Goal: Transaction & Acquisition: Book appointment/travel/reservation

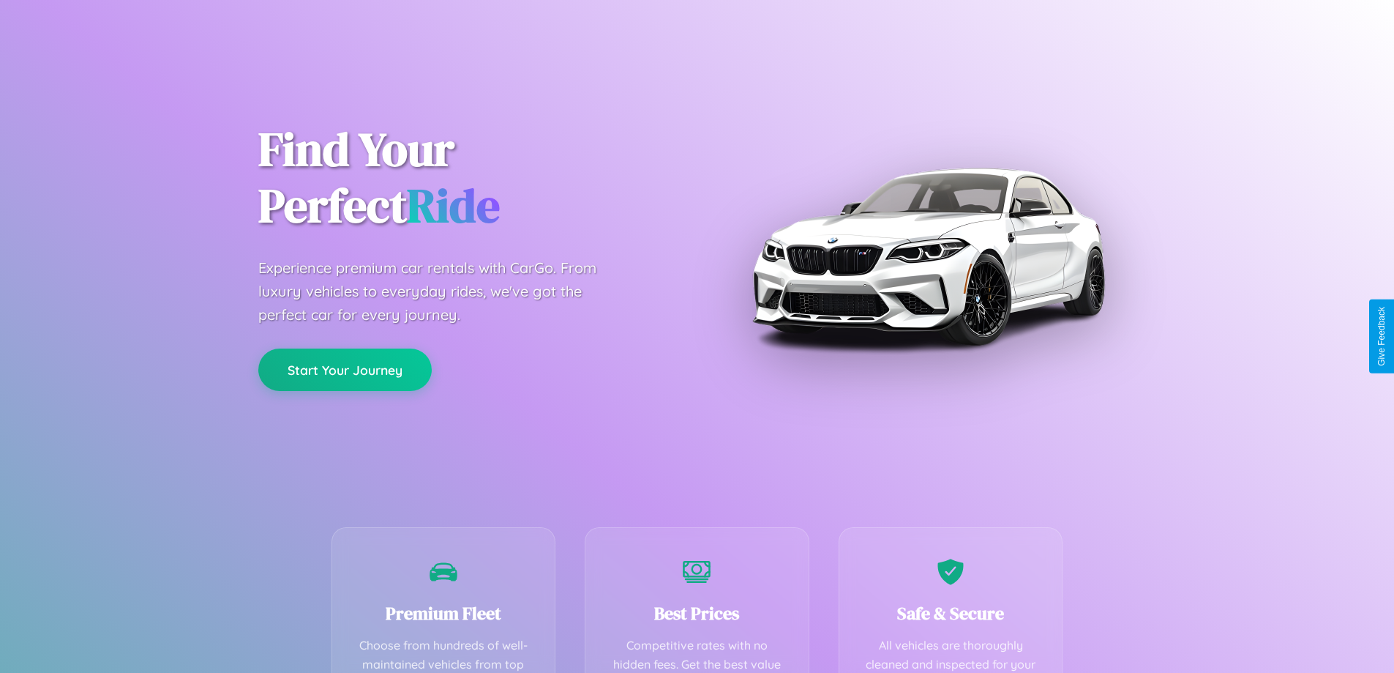
scroll to position [427, 0]
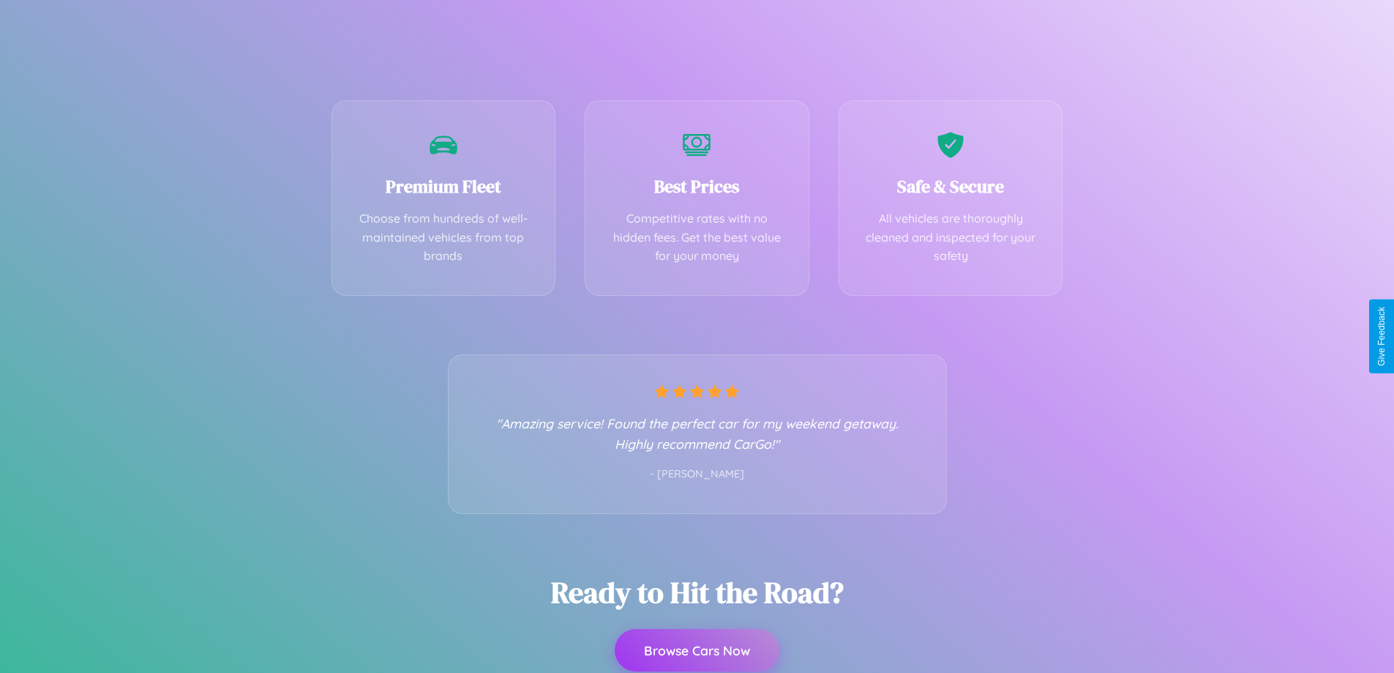
click at [697, 651] on button "Browse Cars Now" at bounding box center [697, 650] width 165 height 42
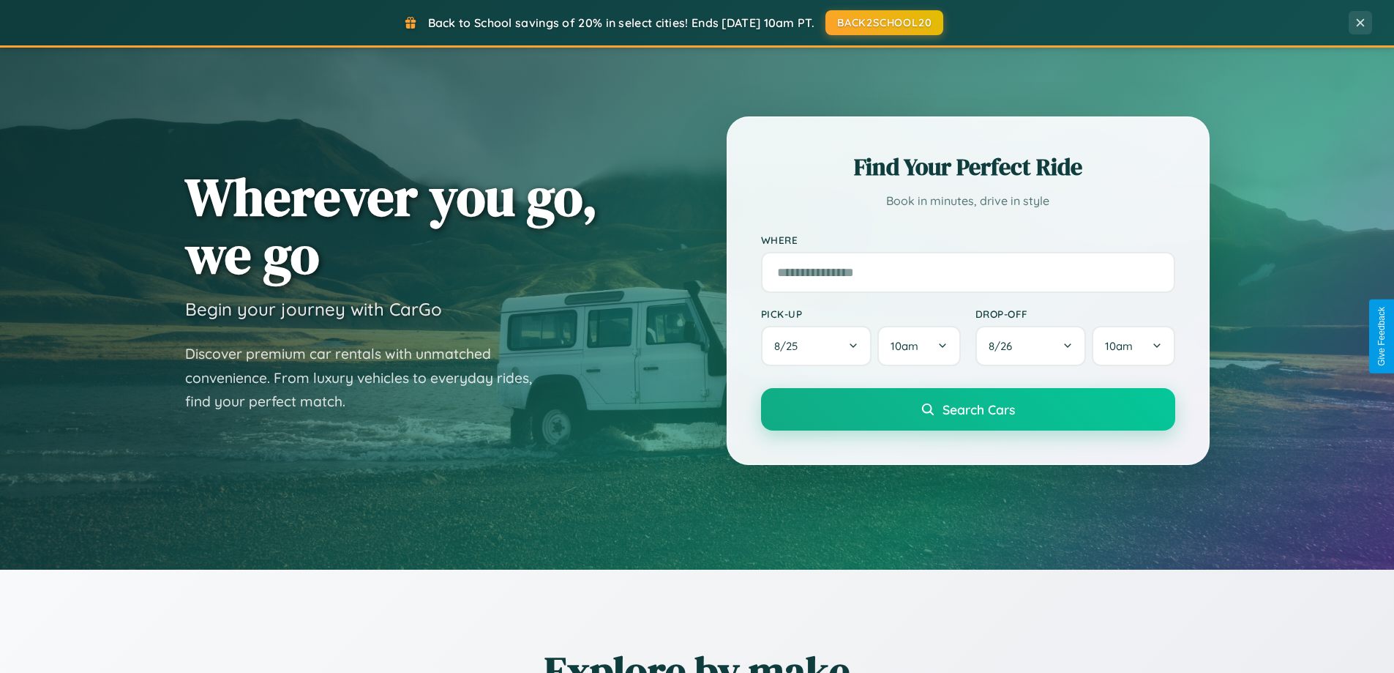
scroll to position [2637, 0]
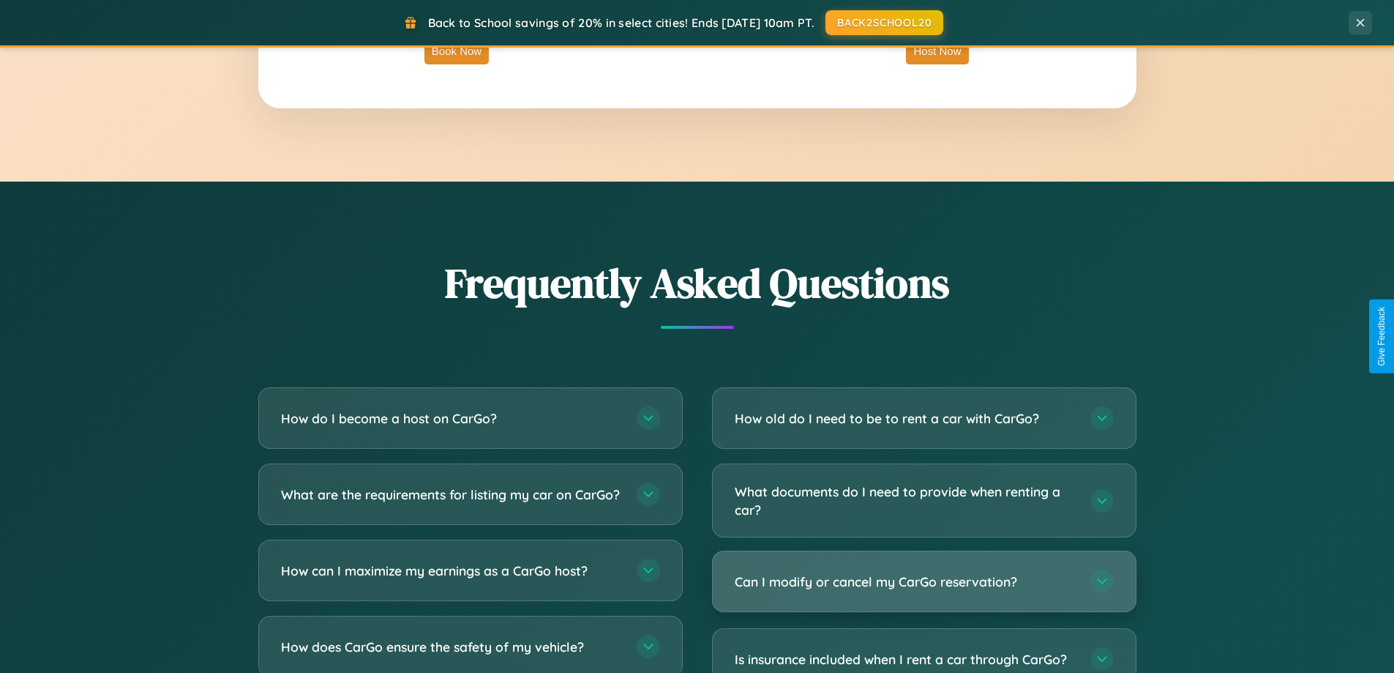
click at [924, 583] on h3 "Can I modify or cancel my CarGo reservation?" at bounding box center [905, 581] width 341 height 18
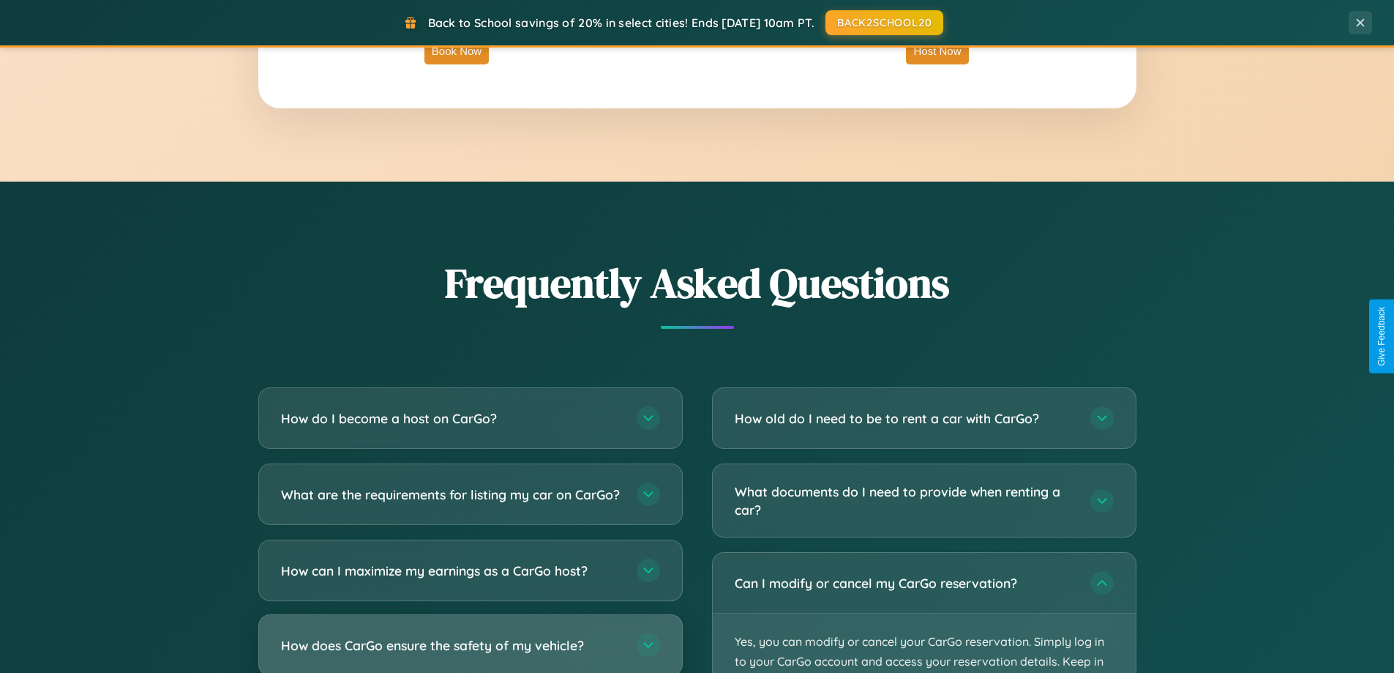
click at [470, 650] on h3 "How does CarGo ensure the safety of my vehicle?" at bounding box center [451, 645] width 341 height 18
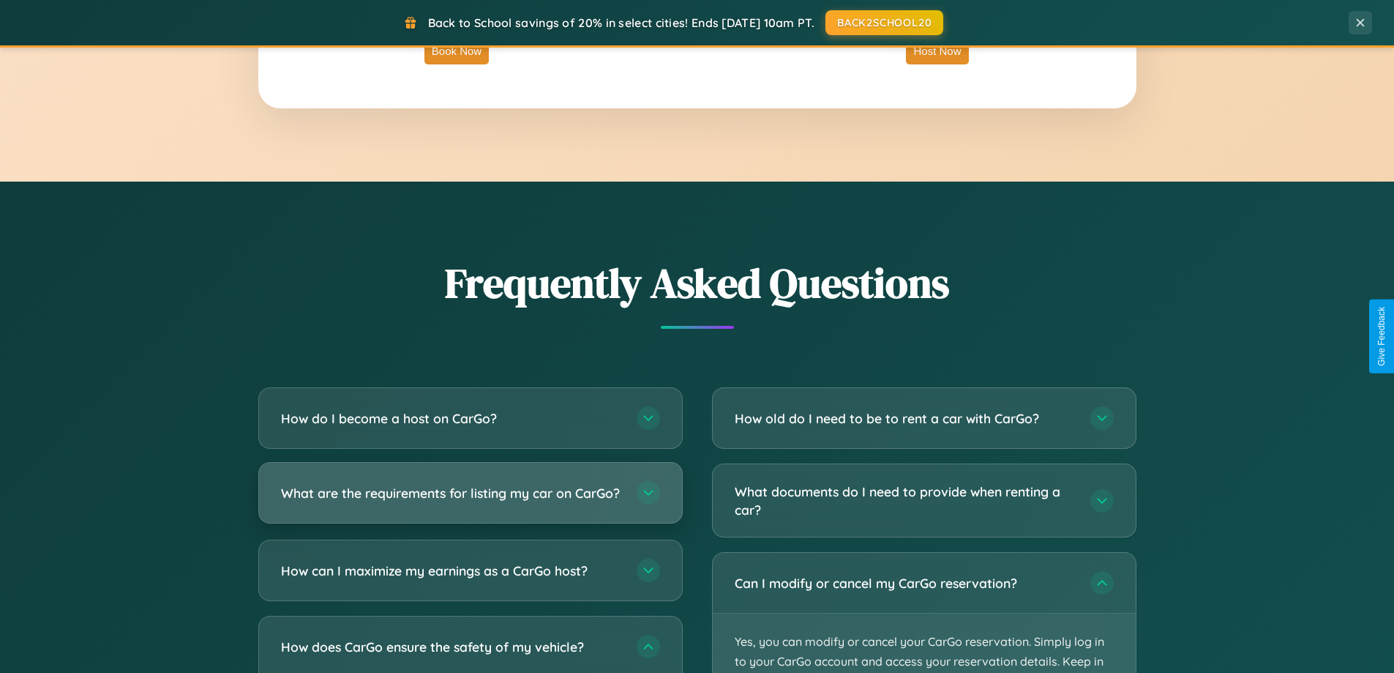
click at [470, 500] on h3 "What are the requirements for listing my car on CarGo?" at bounding box center [451, 493] width 341 height 18
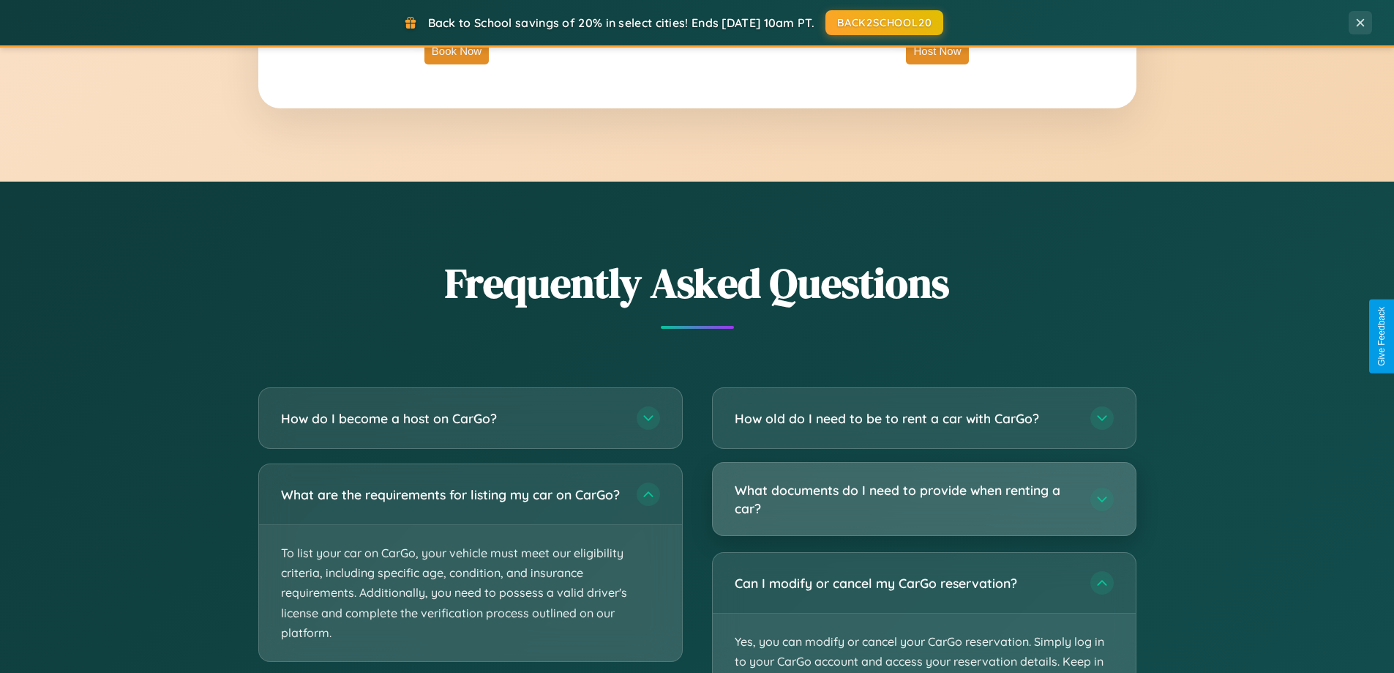
click at [924, 499] on h3 "What documents do I need to provide when renting a car?" at bounding box center [905, 499] width 341 height 36
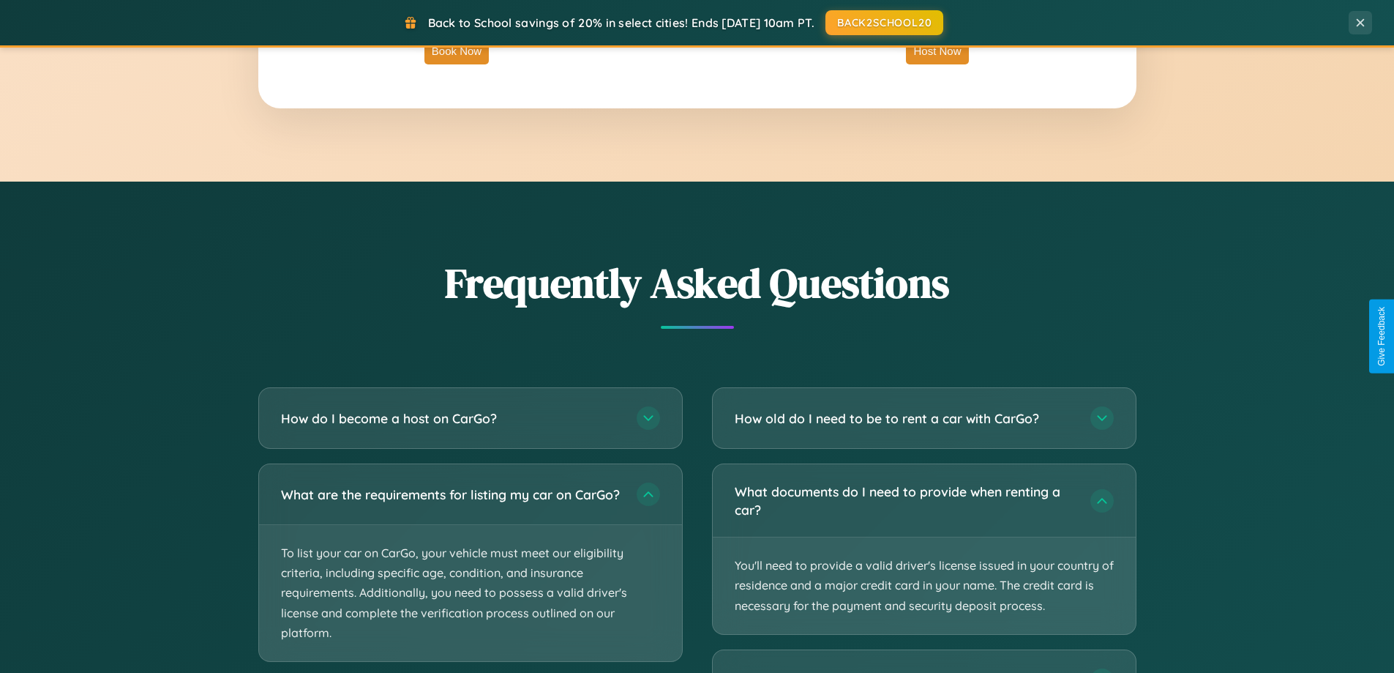
scroll to position [2868, 0]
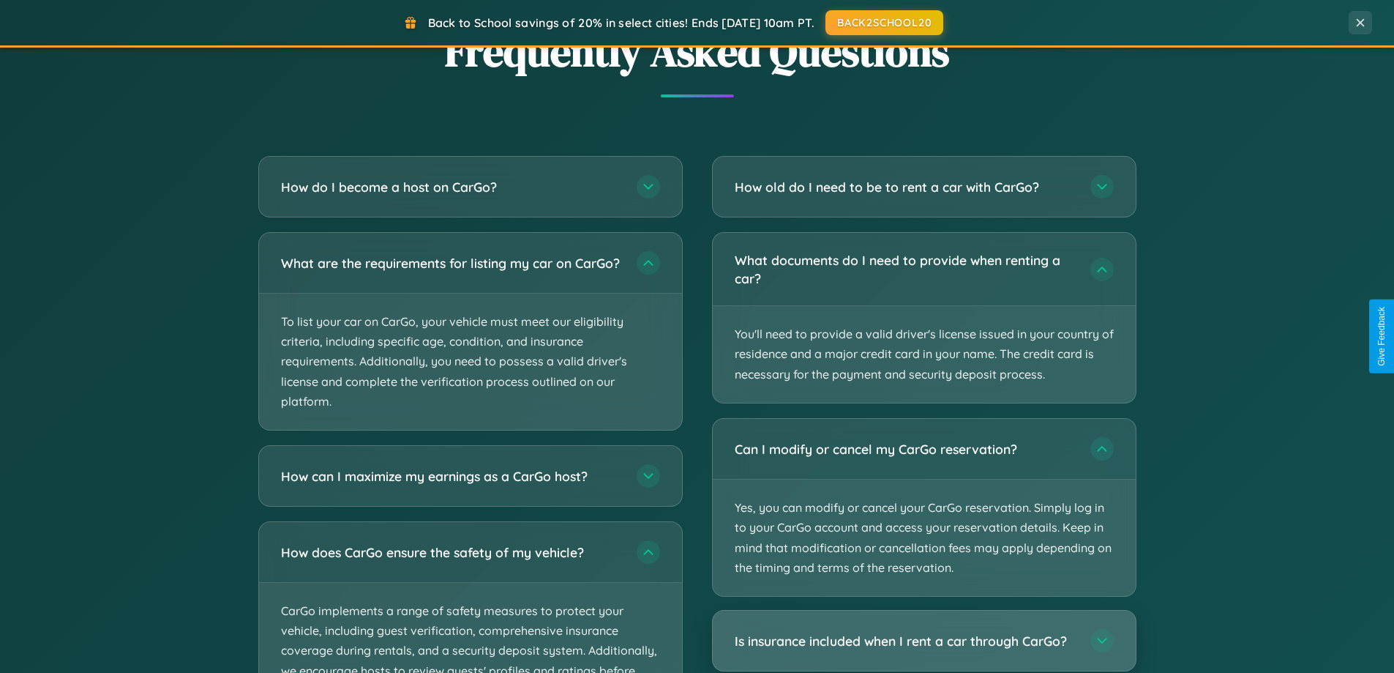
click at [924, 641] on h3 "Is insurance included when I rent a car through CarGo?" at bounding box center [905, 640] width 341 height 18
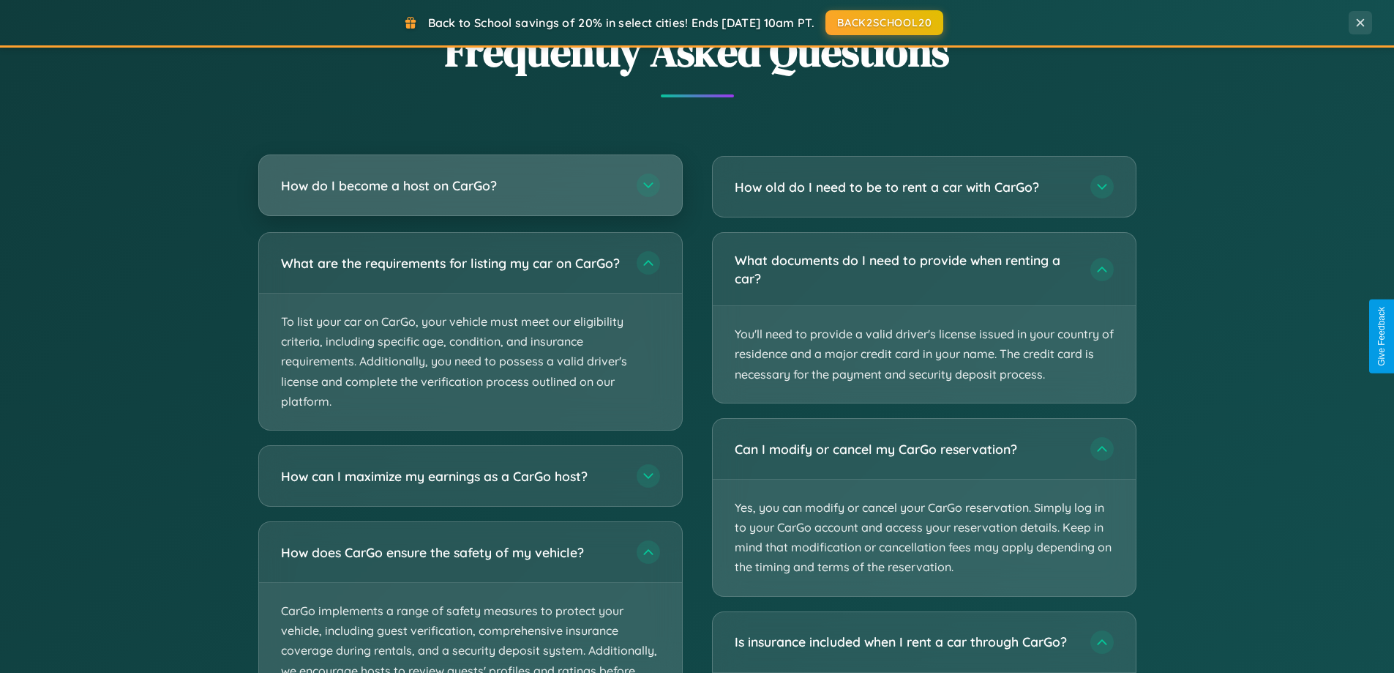
click at [470, 186] on h3 "How do I become a host on CarGo?" at bounding box center [451, 185] width 341 height 18
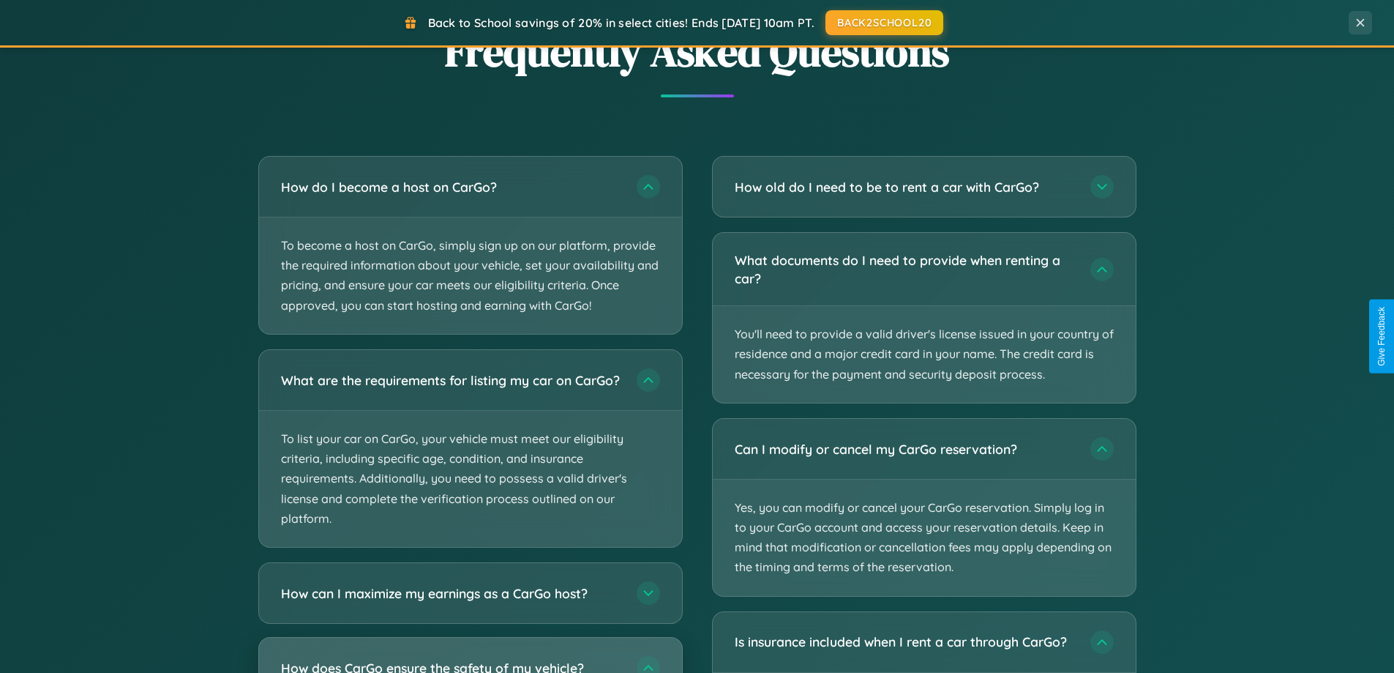
click at [470, 661] on div "How does CarGo ensure the safety of my vehicle?" at bounding box center [470, 668] width 423 height 60
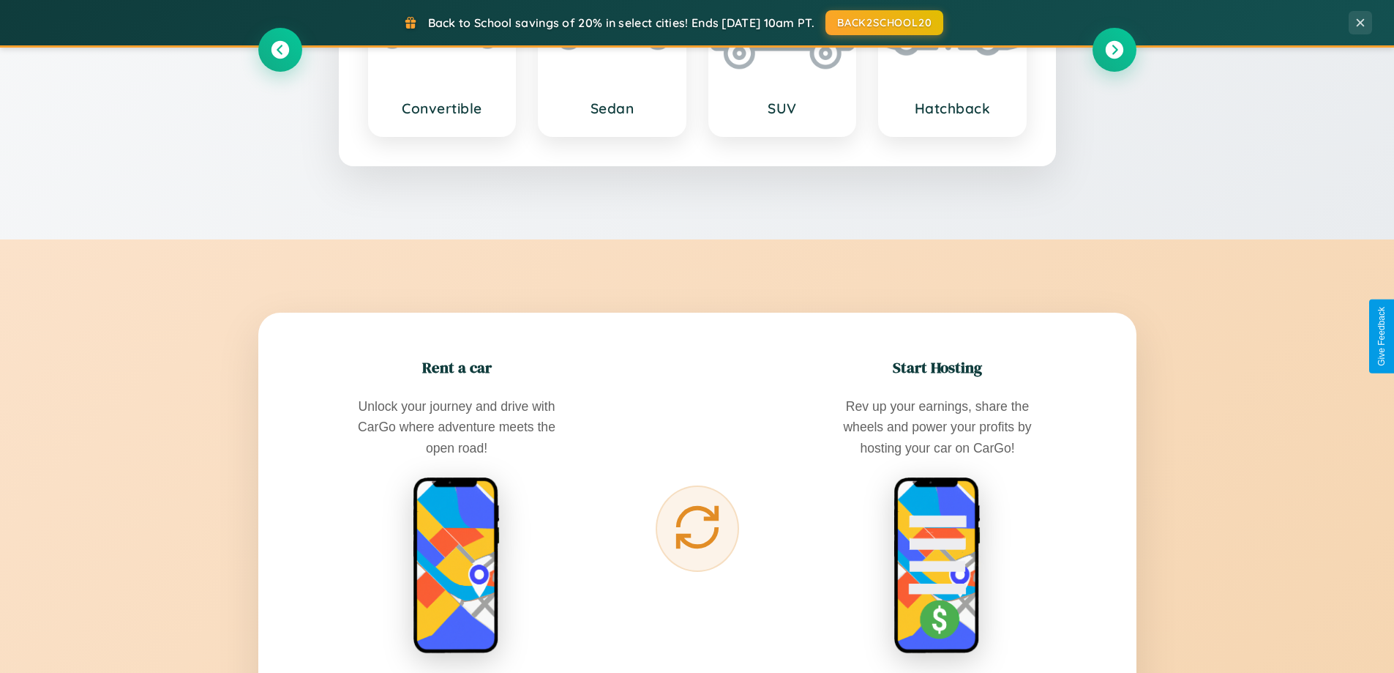
scroll to position [1715, 0]
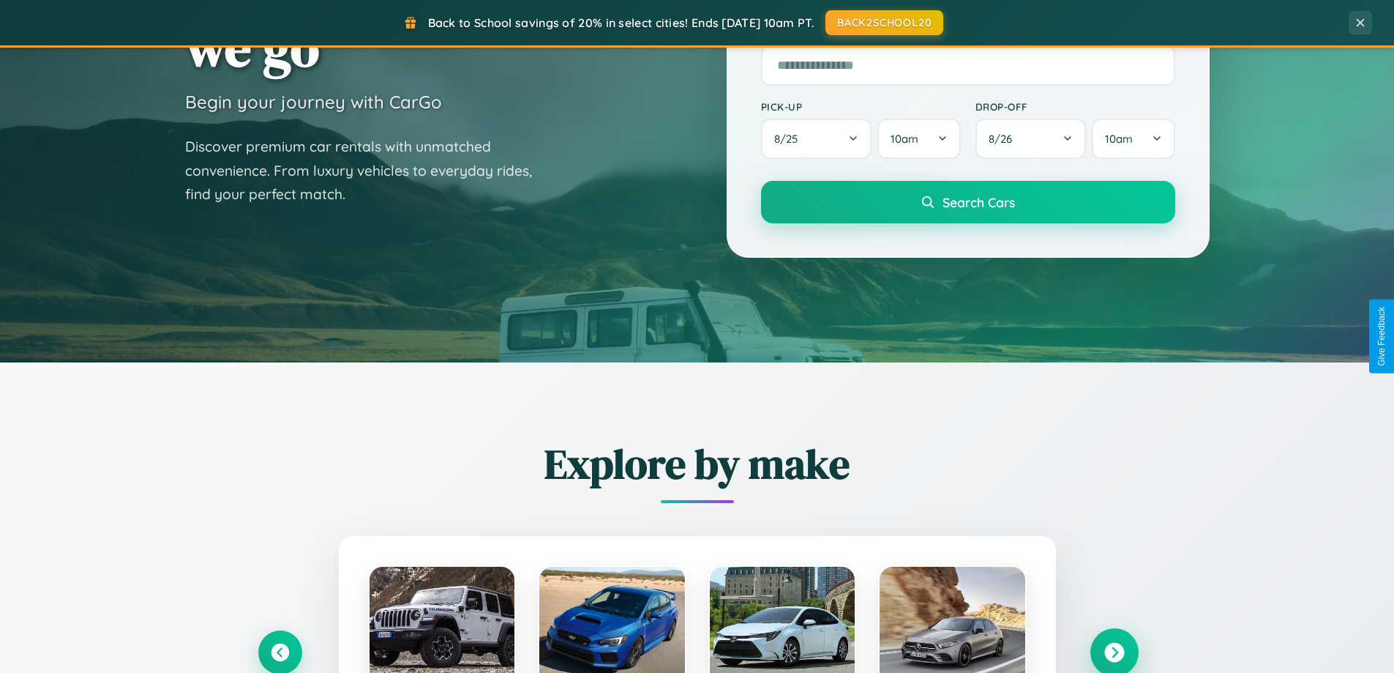
scroll to position [43, 0]
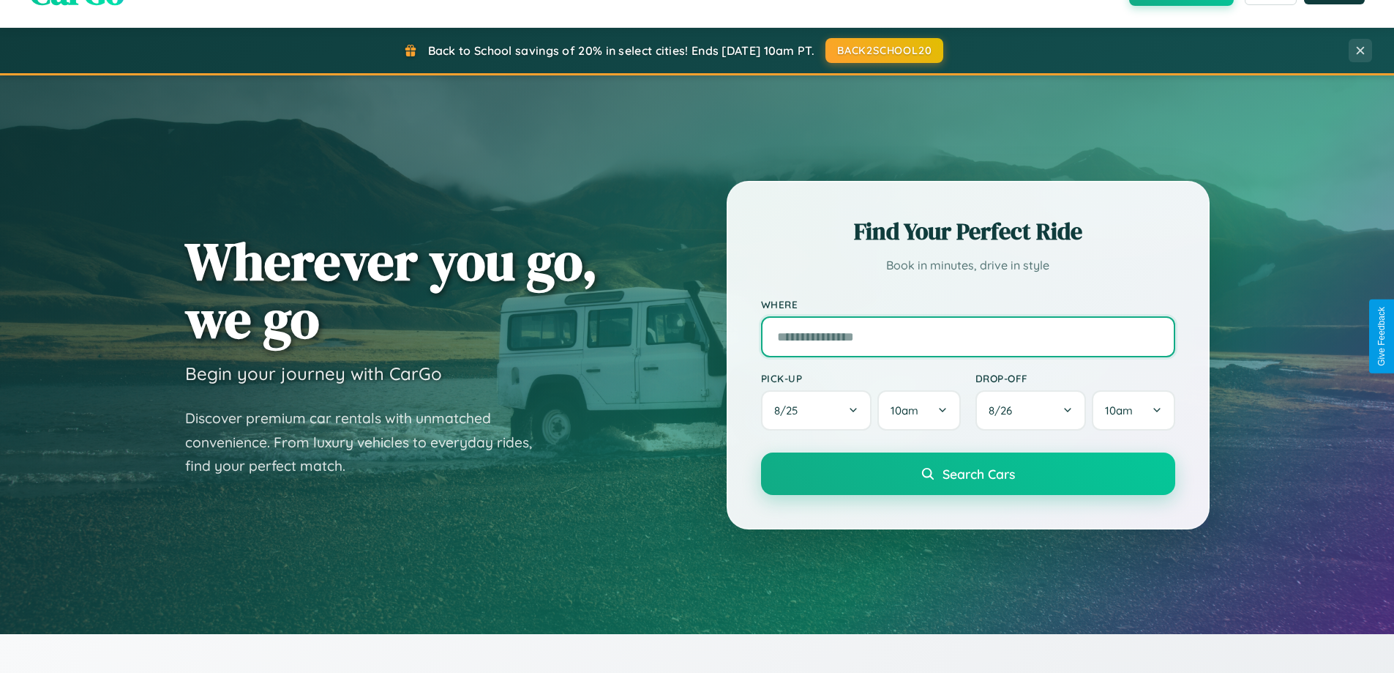
click at [968, 336] on input "text" at bounding box center [968, 336] width 414 height 41
type input "**********"
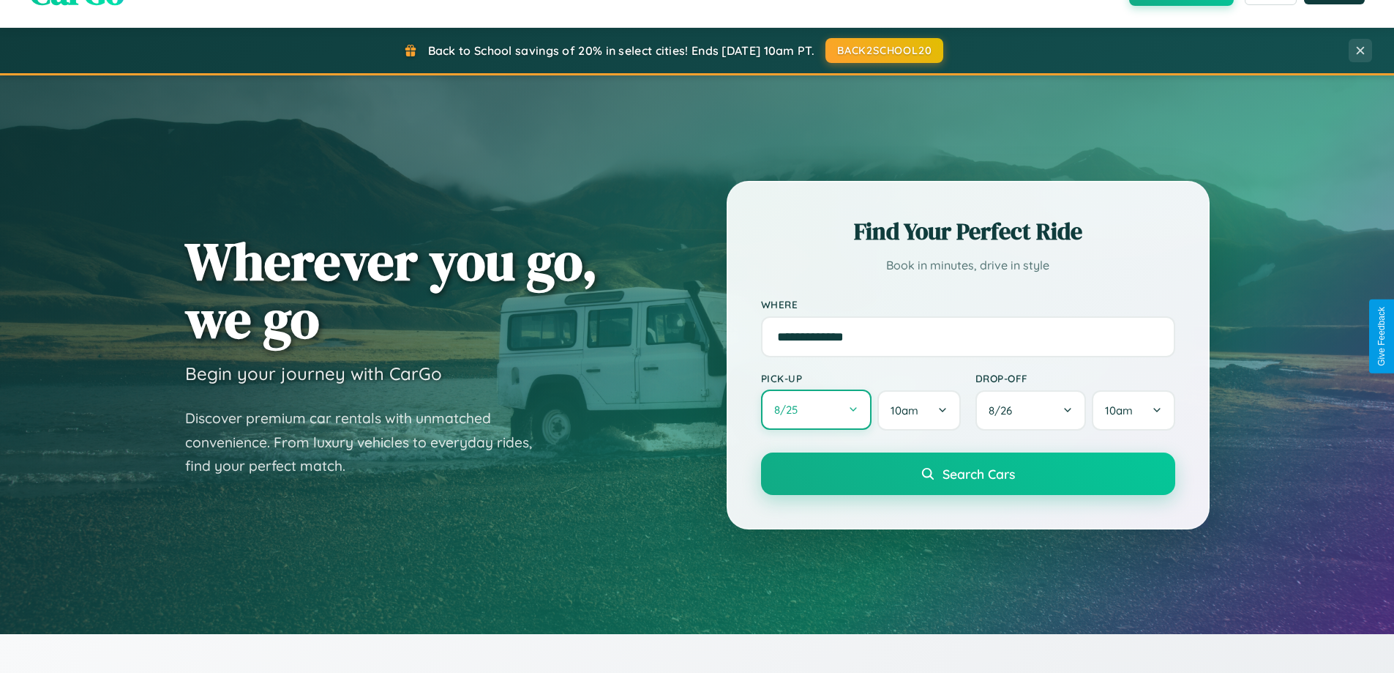
click at [816, 411] on button "8 / 25" at bounding box center [816, 409] width 111 height 40
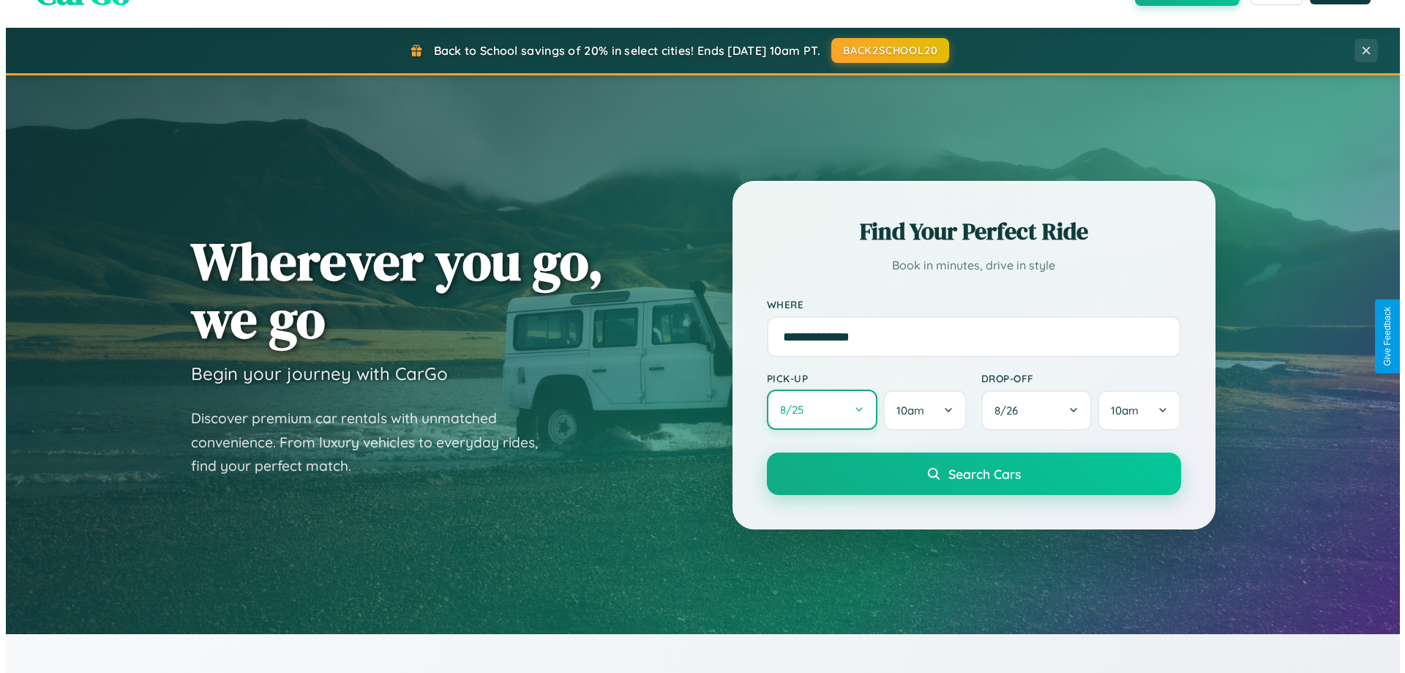
select select "*"
select select "****"
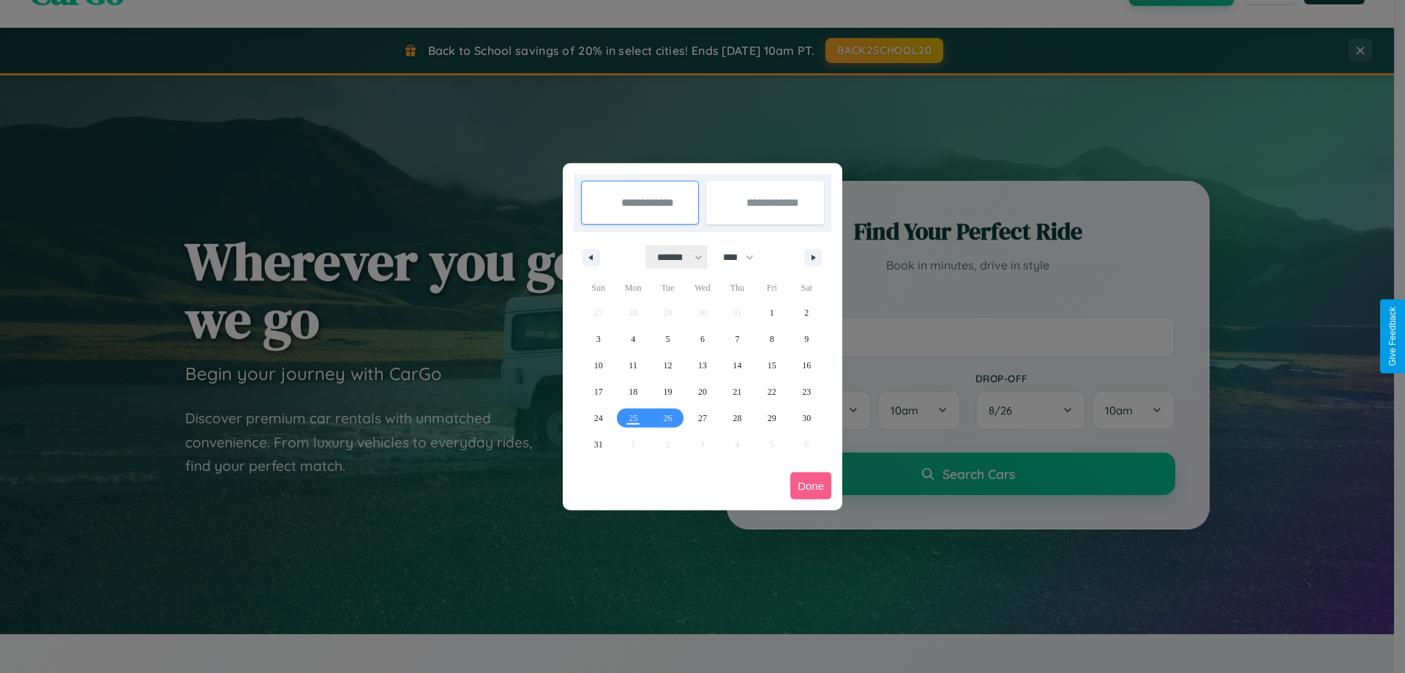
drag, startPoint x: 673, startPoint y: 257, endPoint x: 703, endPoint y: 294, distance: 46.9
click at [673, 257] on select "******* ******** ***** ***** *** **** **** ****** ********* ******* ******** **…" at bounding box center [677, 257] width 62 height 24
select select "**"
click at [633, 391] on span "17" at bounding box center [633, 391] width 9 height 26
type input "**********"
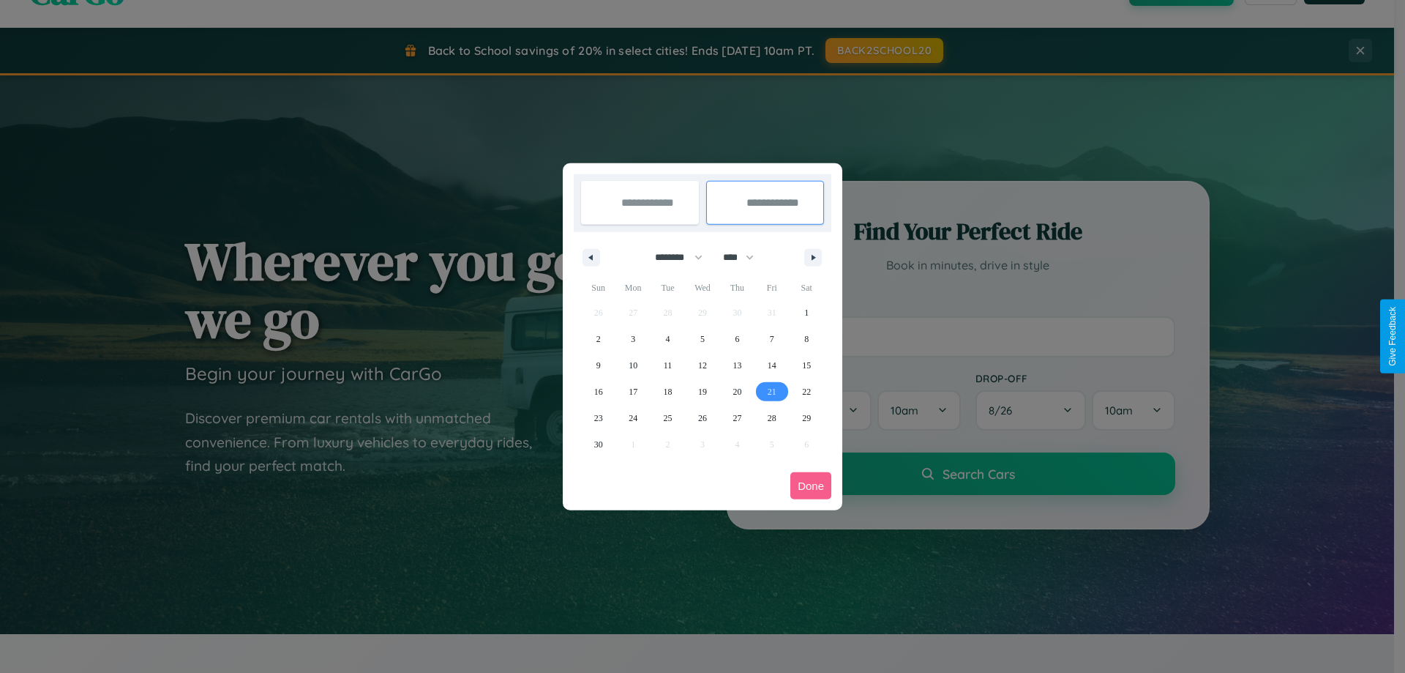
click at [771, 391] on span "21" at bounding box center [772, 391] width 9 height 26
type input "**********"
click at [811, 485] on button "Done" at bounding box center [810, 485] width 41 height 27
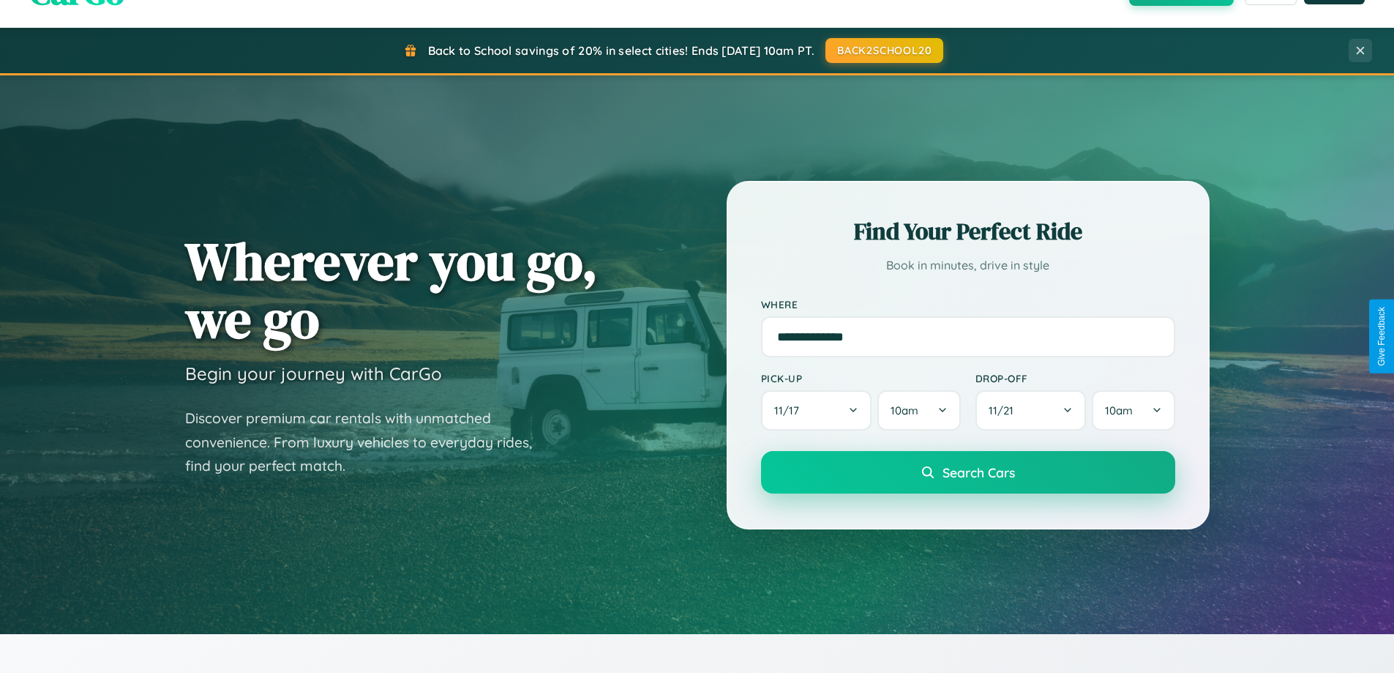
click at [968, 472] on span "Search Cars" at bounding box center [979, 472] width 72 height 16
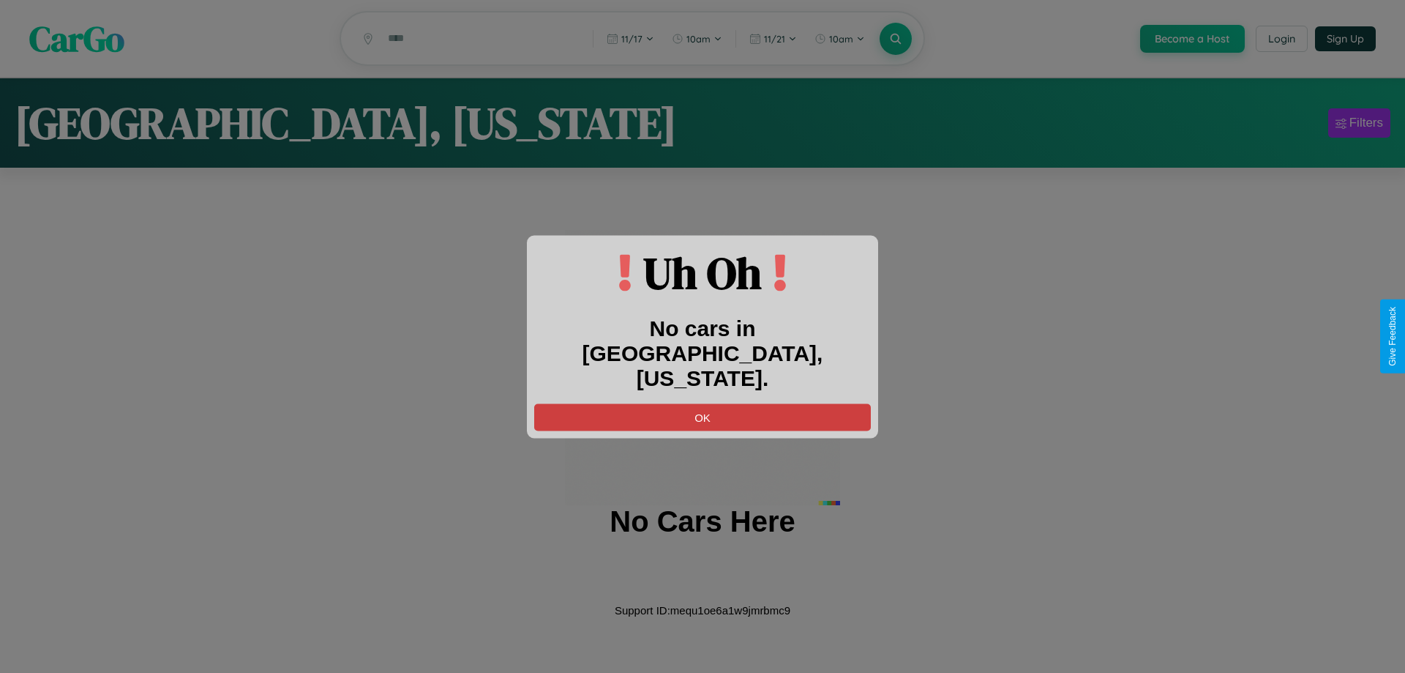
click at [703, 403] on button "OK" at bounding box center [702, 416] width 337 height 27
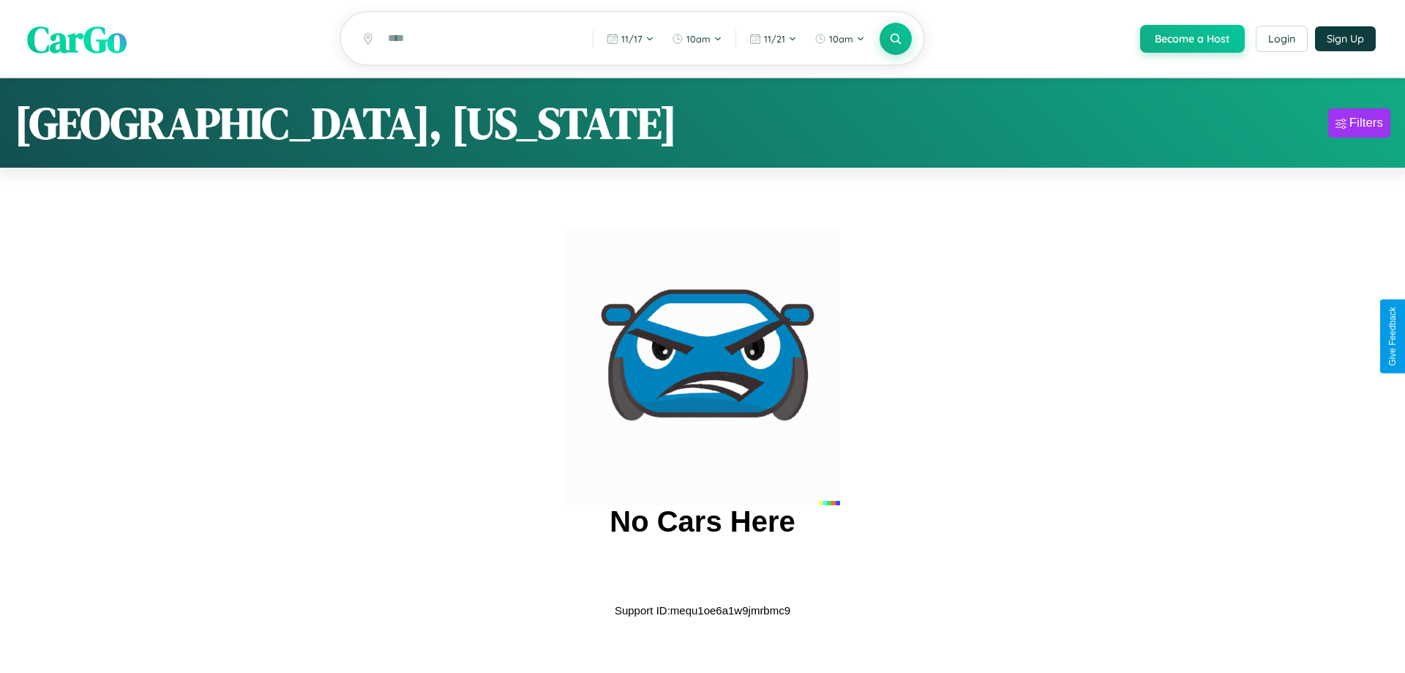
click at [77, 39] on span "CarGo" at bounding box center [77, 38] width 100 height 51
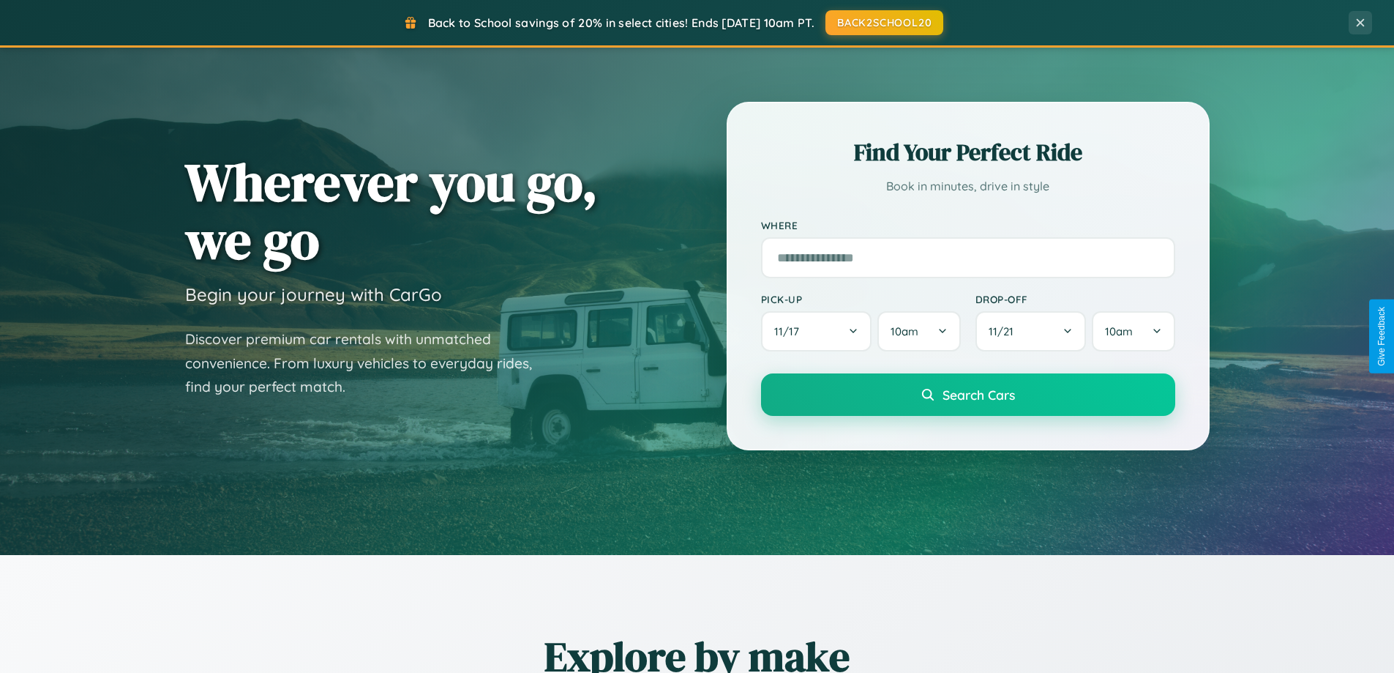
scroll to position [1007, 0]
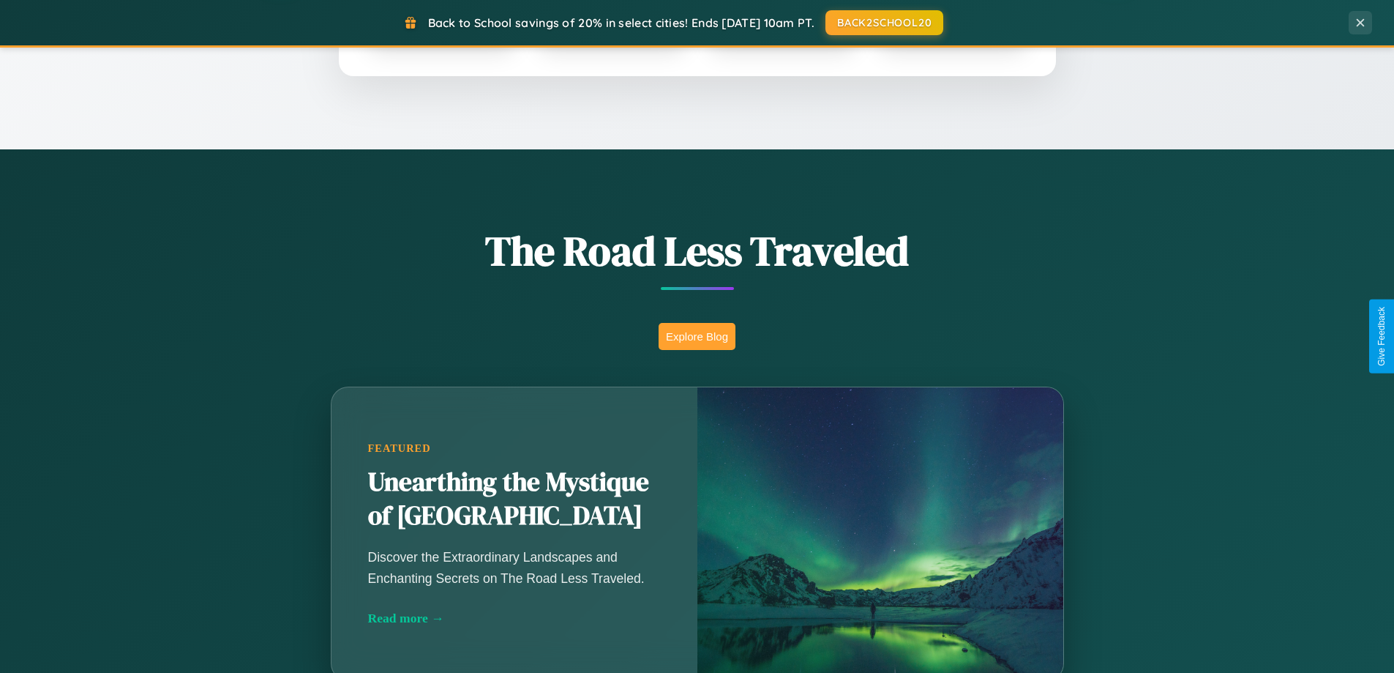
click at [697, 336] on button "Explore Blog" at bounding box center [697, 336] width 77 height 27
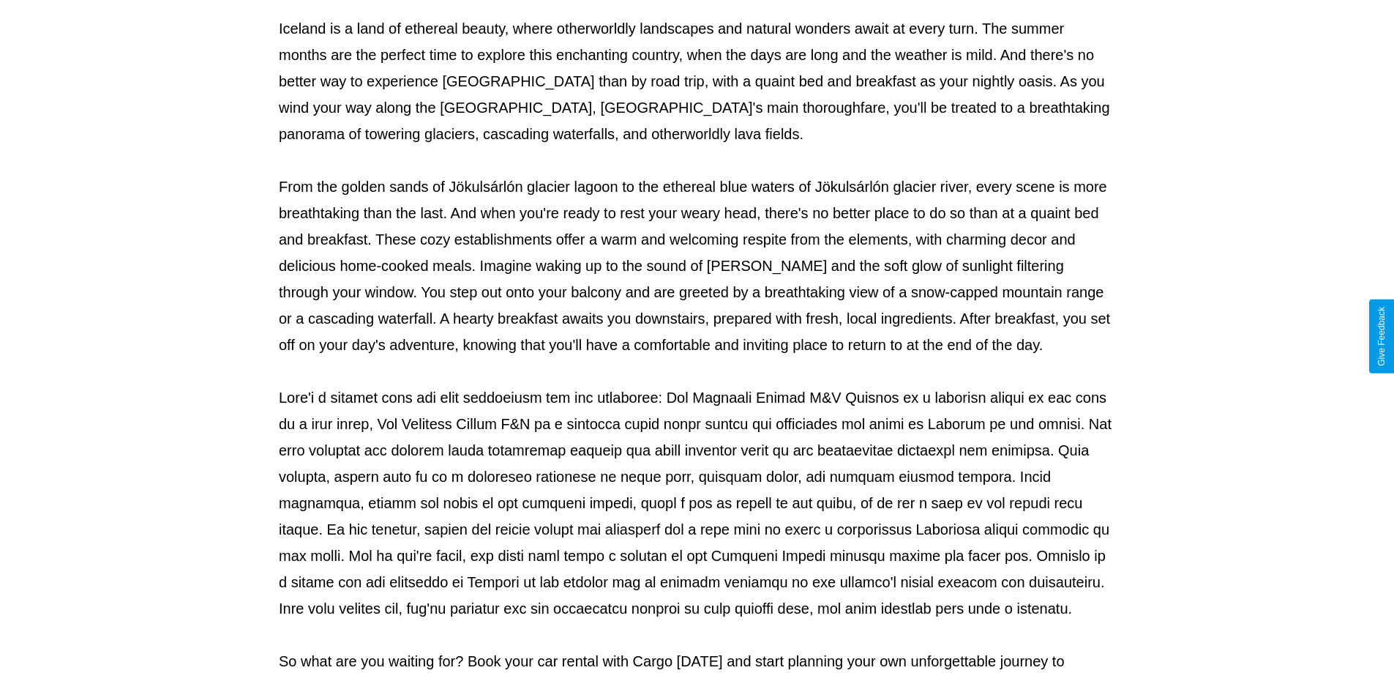
scroll to position [474, 0]
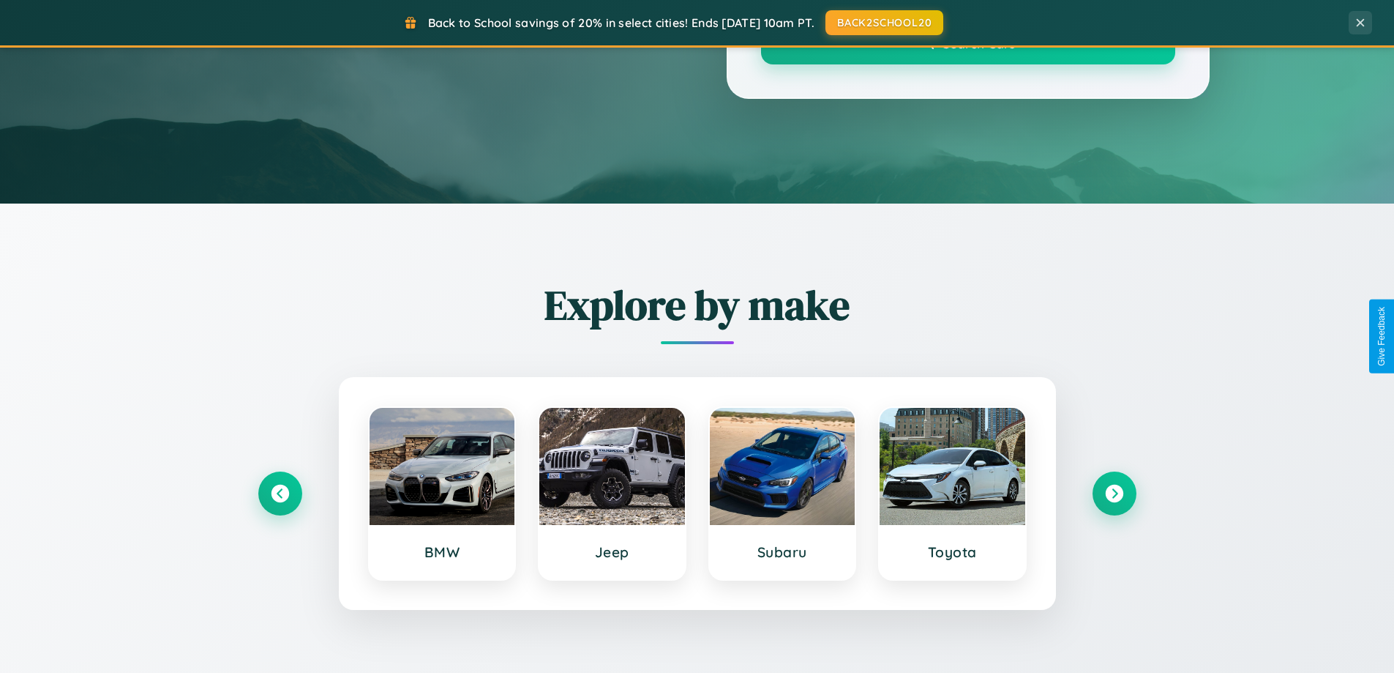
scroll to position [1007, 0]
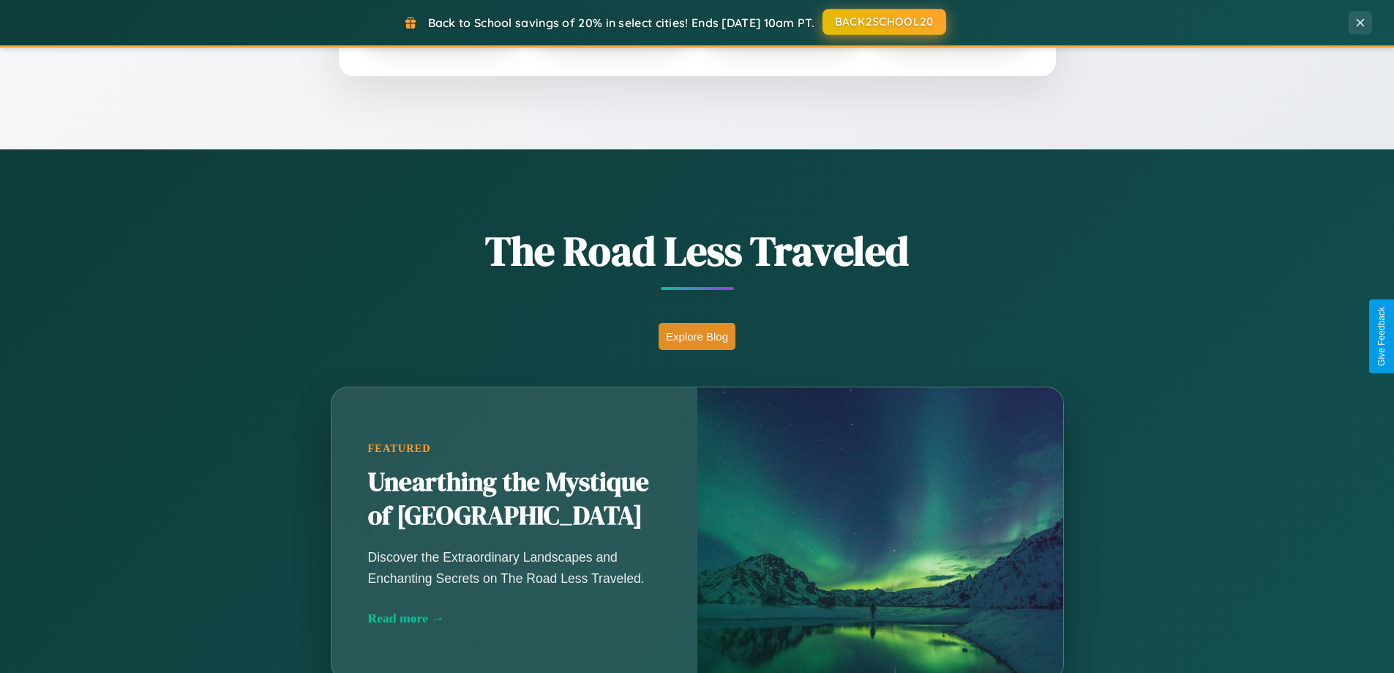
click at [883, 22] on button "BACK2SCHOOL20" at bounding box center [885, 22] width 124 height 26
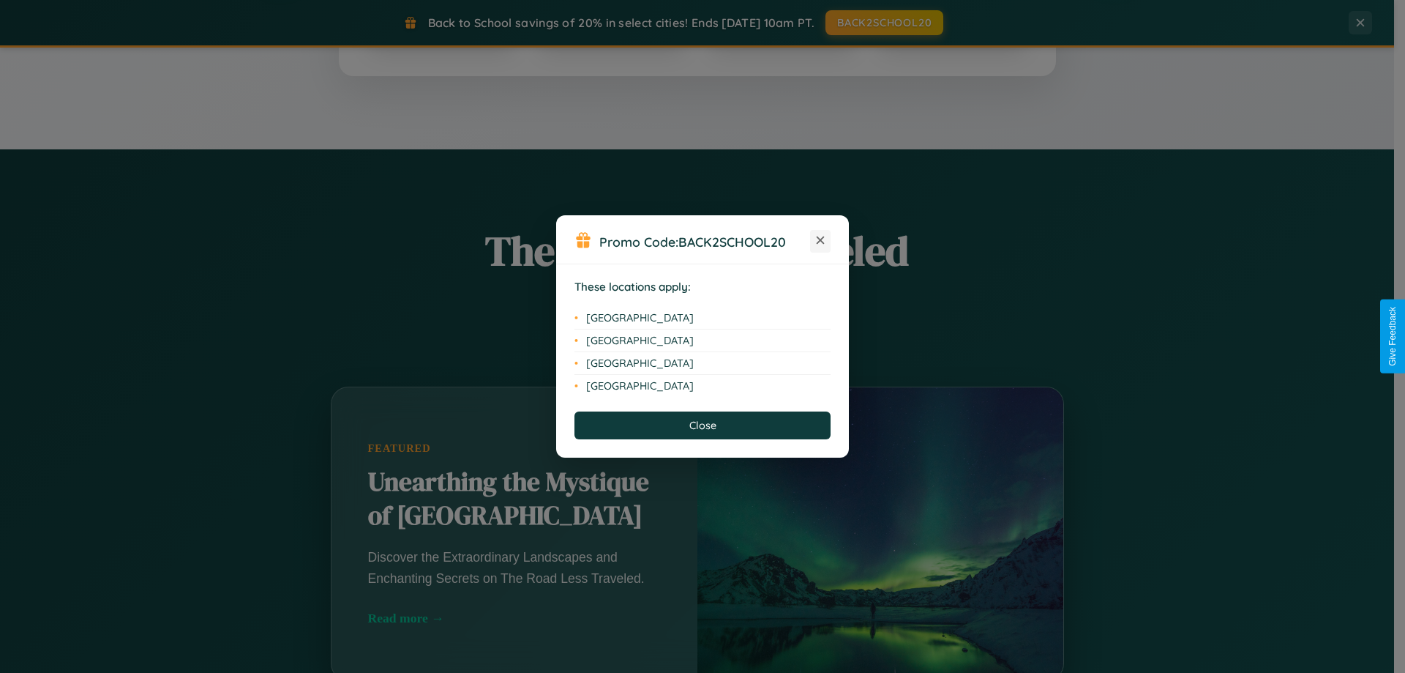
click at [820, 241] on icon at bounding box center [821, 240] width 8 height 8
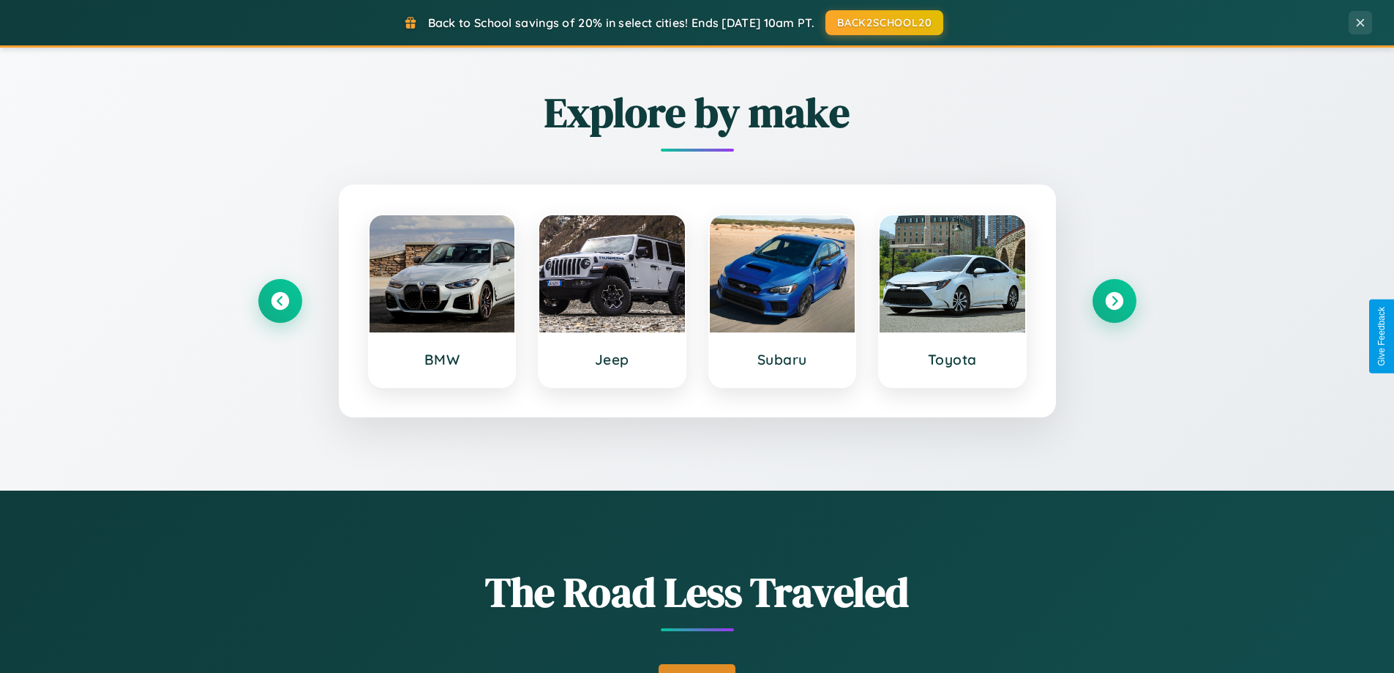
scroll to position [0, 0]
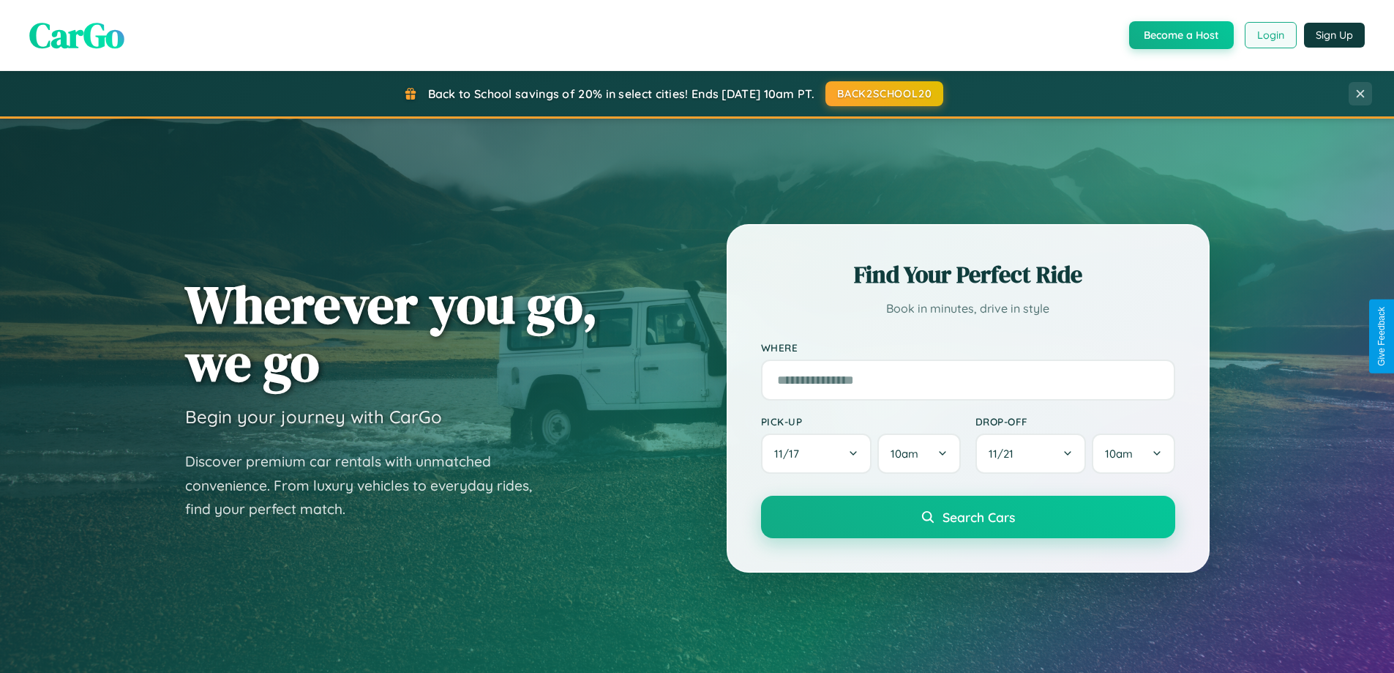
click at [1270, 35] on button "Login" at bounding box center [1271, 35] width 52 height 26
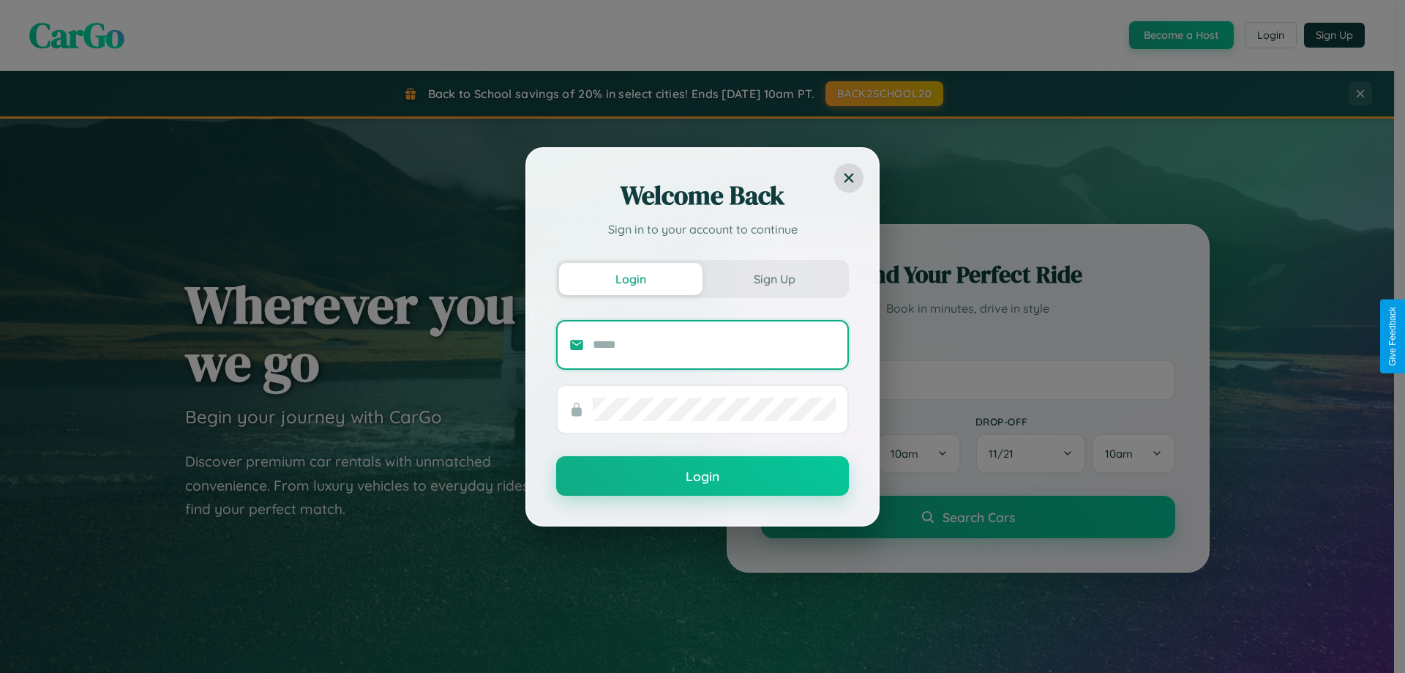
click at [714, 344] on input "text" at bounding box center [714, 344] width 243 height 23
type input "**********"
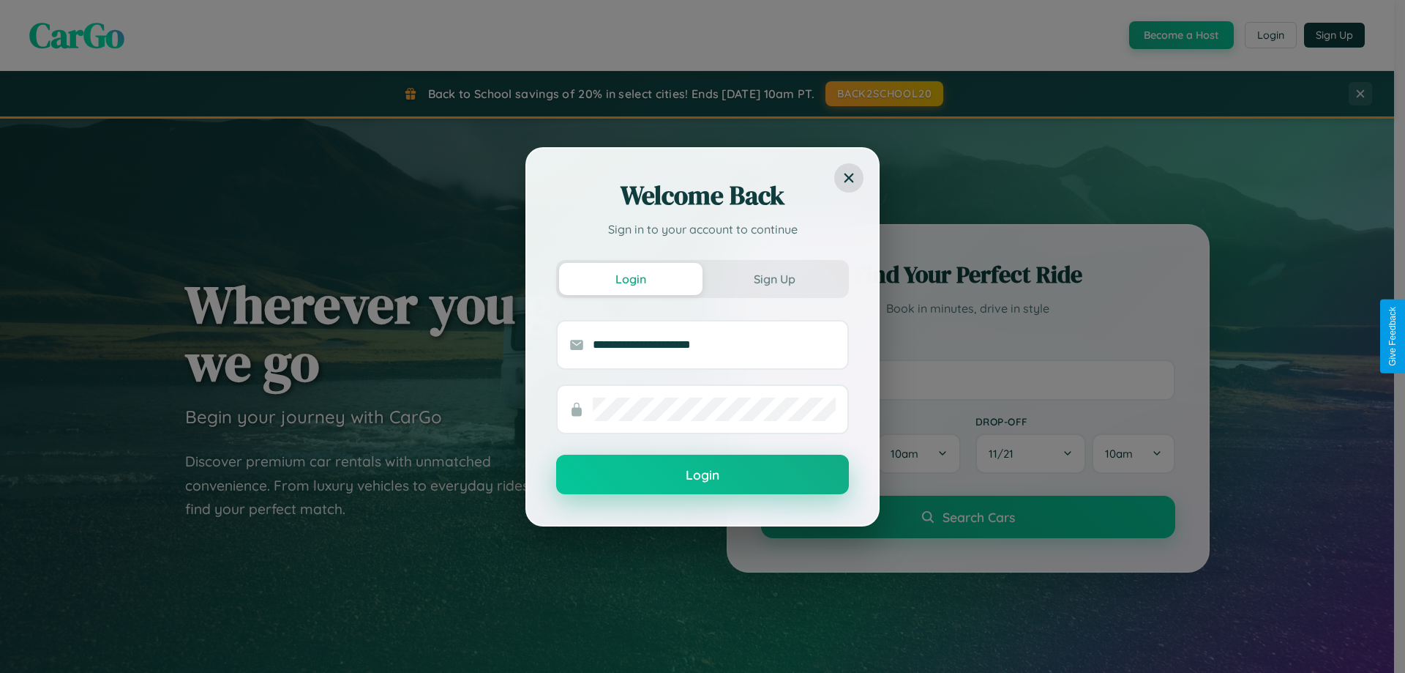
click at [703, 474] on button "Login" at bounding box center [702, 475] width 293 height 40
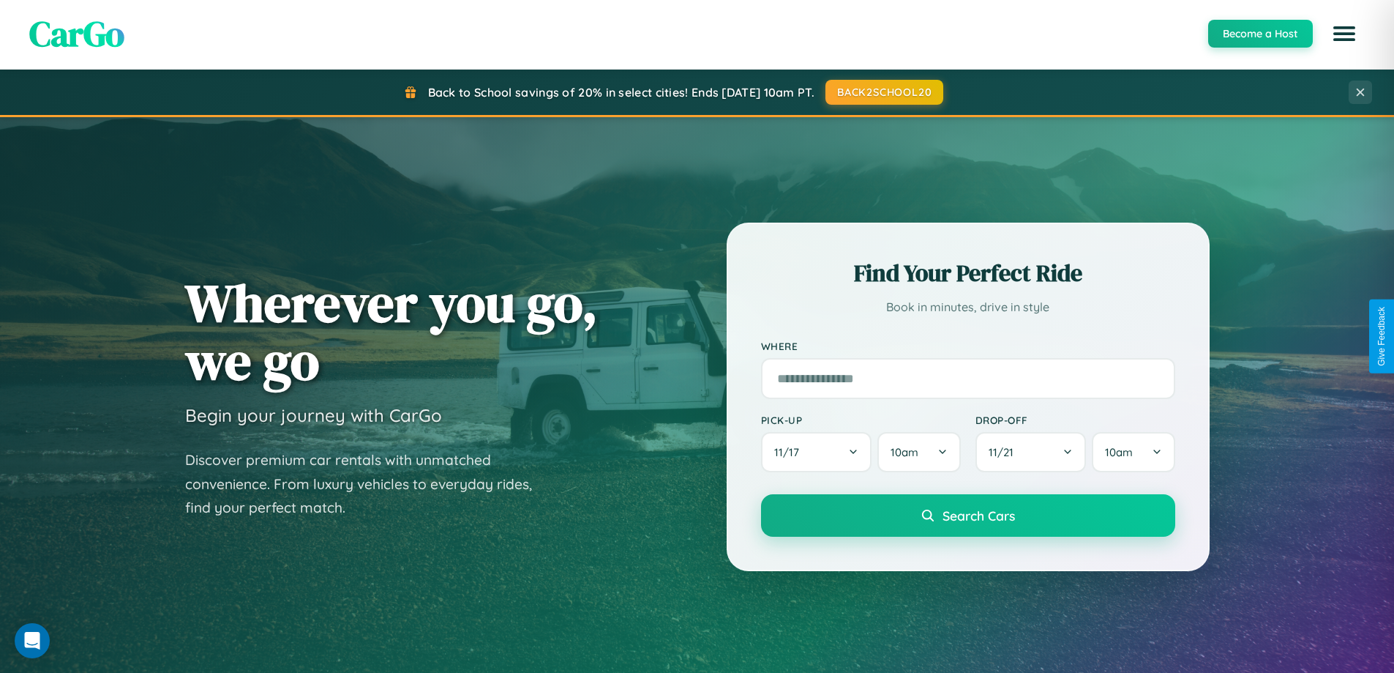
scroll to position [43, 0]
